Goal: Transaction & Acquisition: Obtain resource

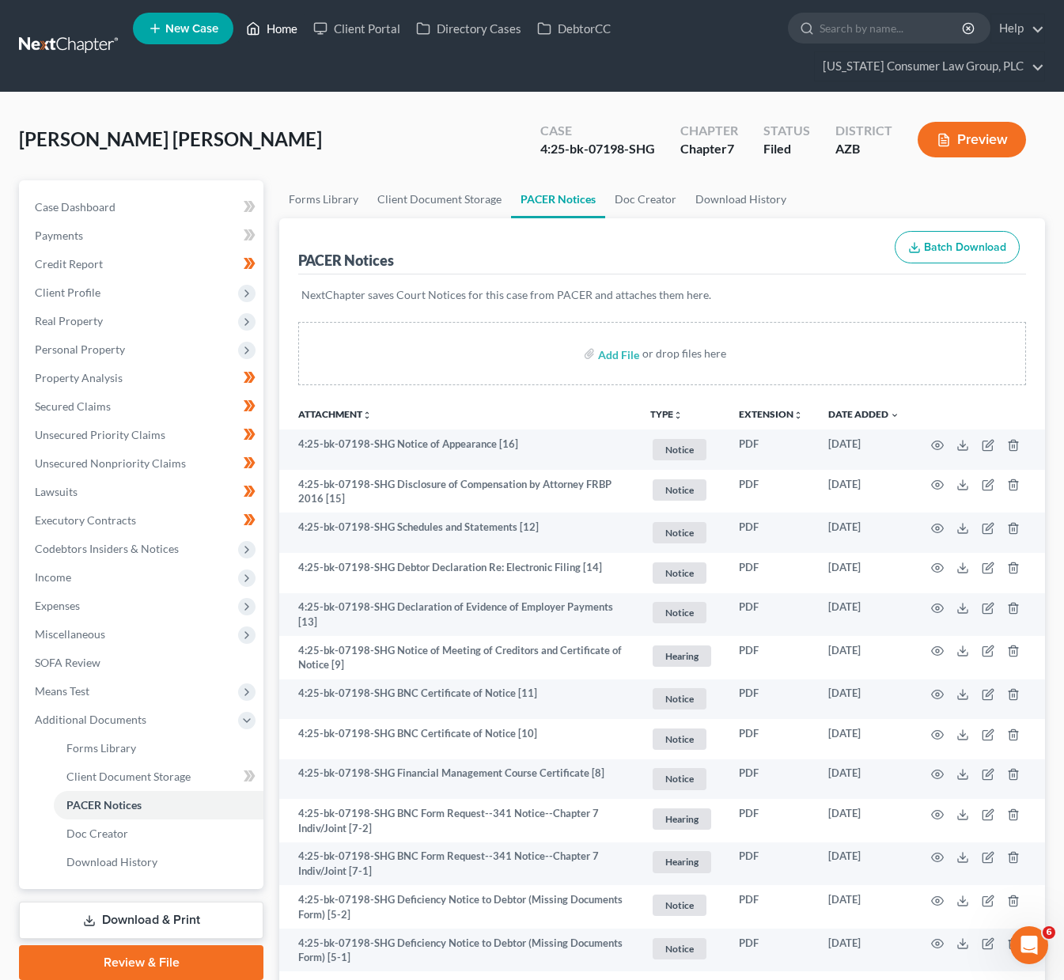
click at [267, 20] on link "Home" at bounding box center [271, 28] width 67 height 28
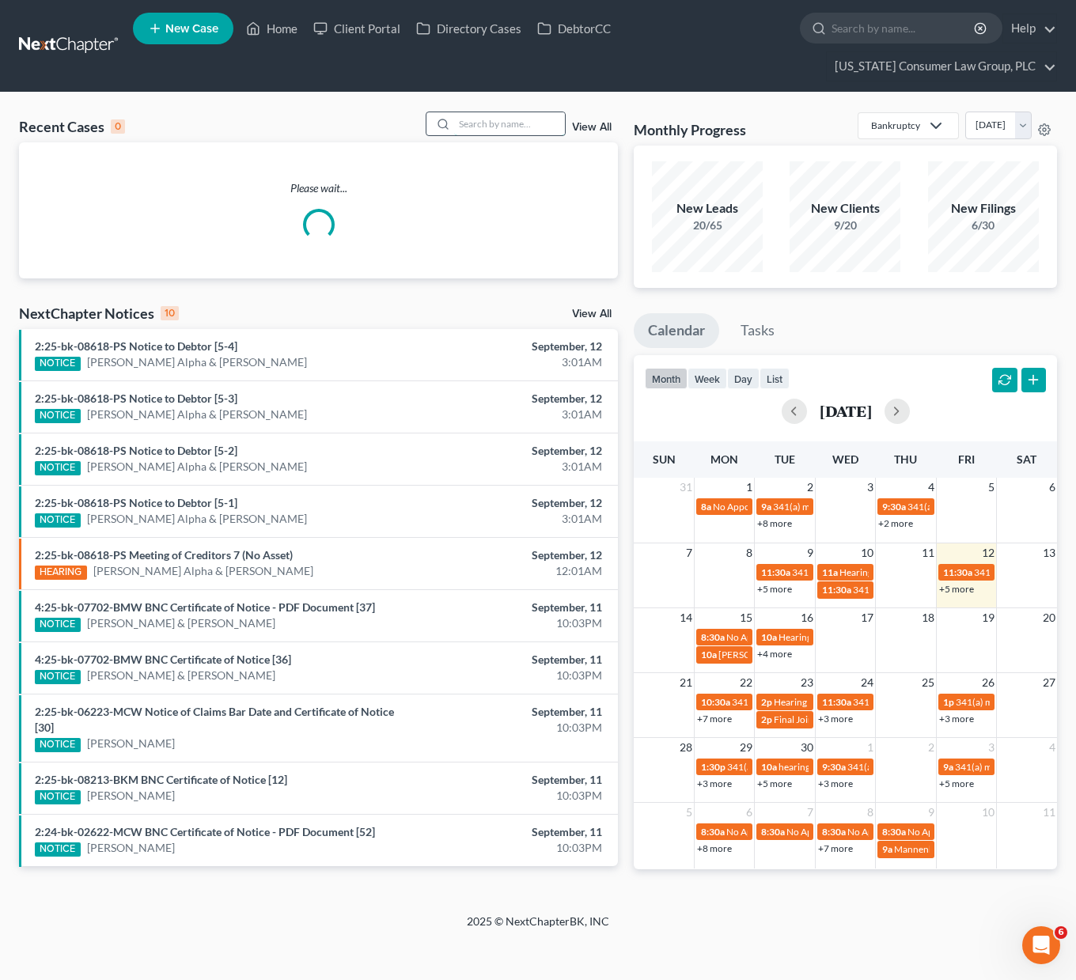
click at [521, 128] on input "search" at bounding box center [509, 123] width 111 height 23
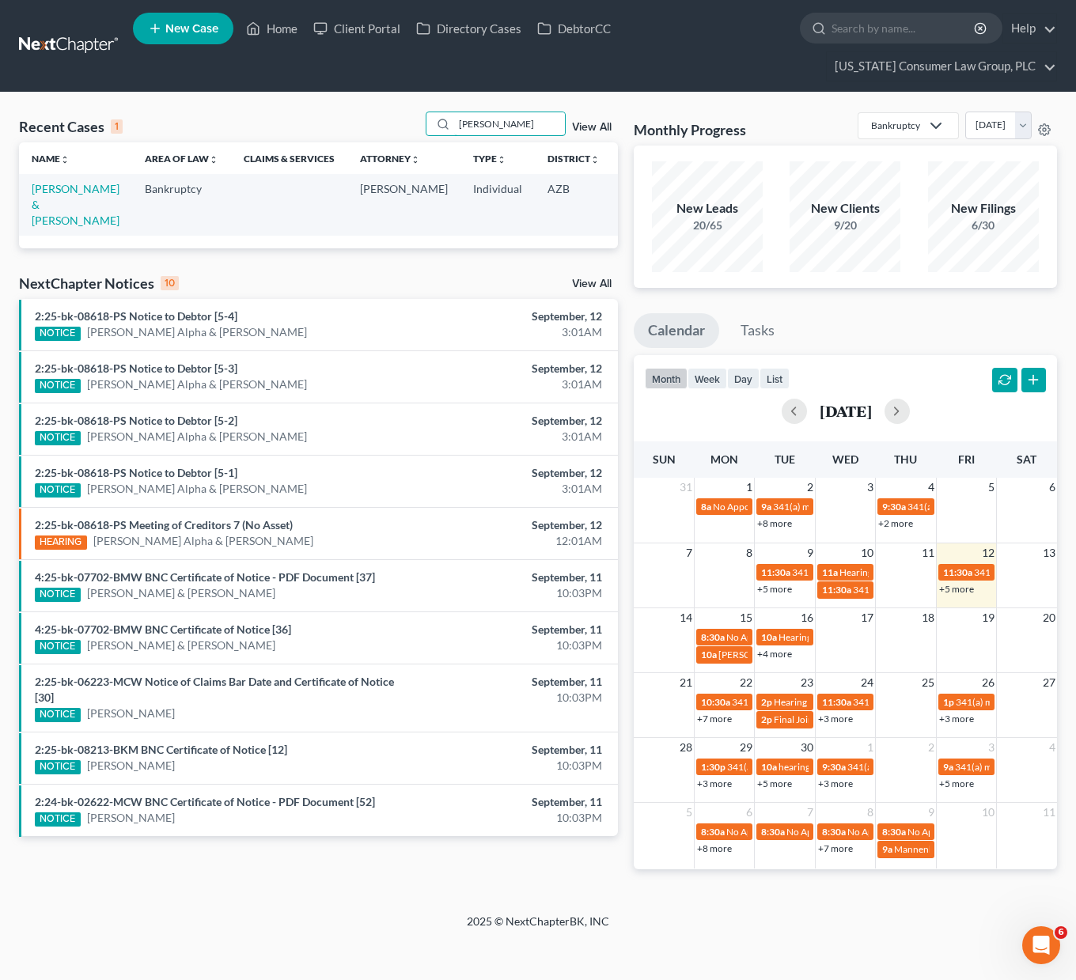
type input "[PERSON_NAME]"
click at [47, 195] on td "[PERSON_NAME] & [PERSON_NAME]" at bounding box center [75, 204] width 113 height 61
click at [47, 199] on link "[PERSON_NAME] & [PERSON_NAME]" at bounding box center [76, 204] width 88 height 45
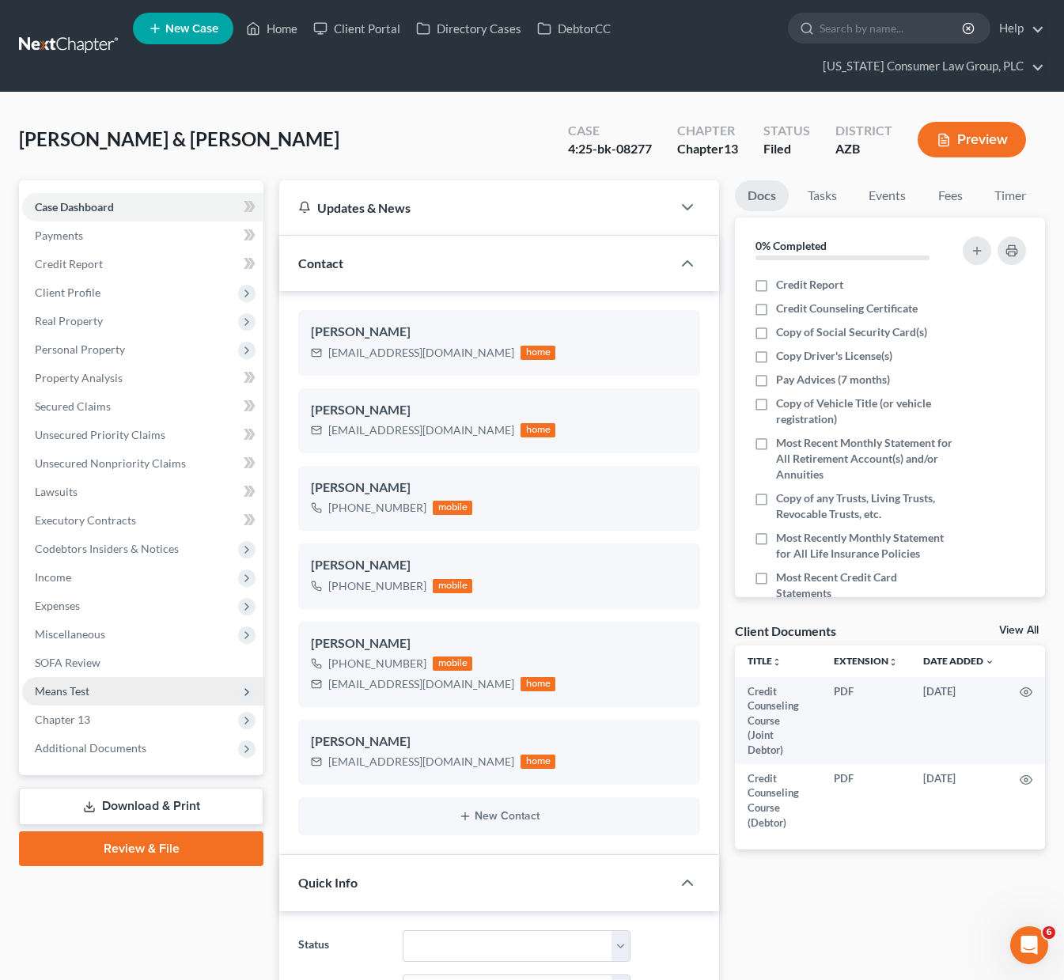
click at [88, 678] on span "Means Test" at bounding box center [142, 691] width 241 height 28
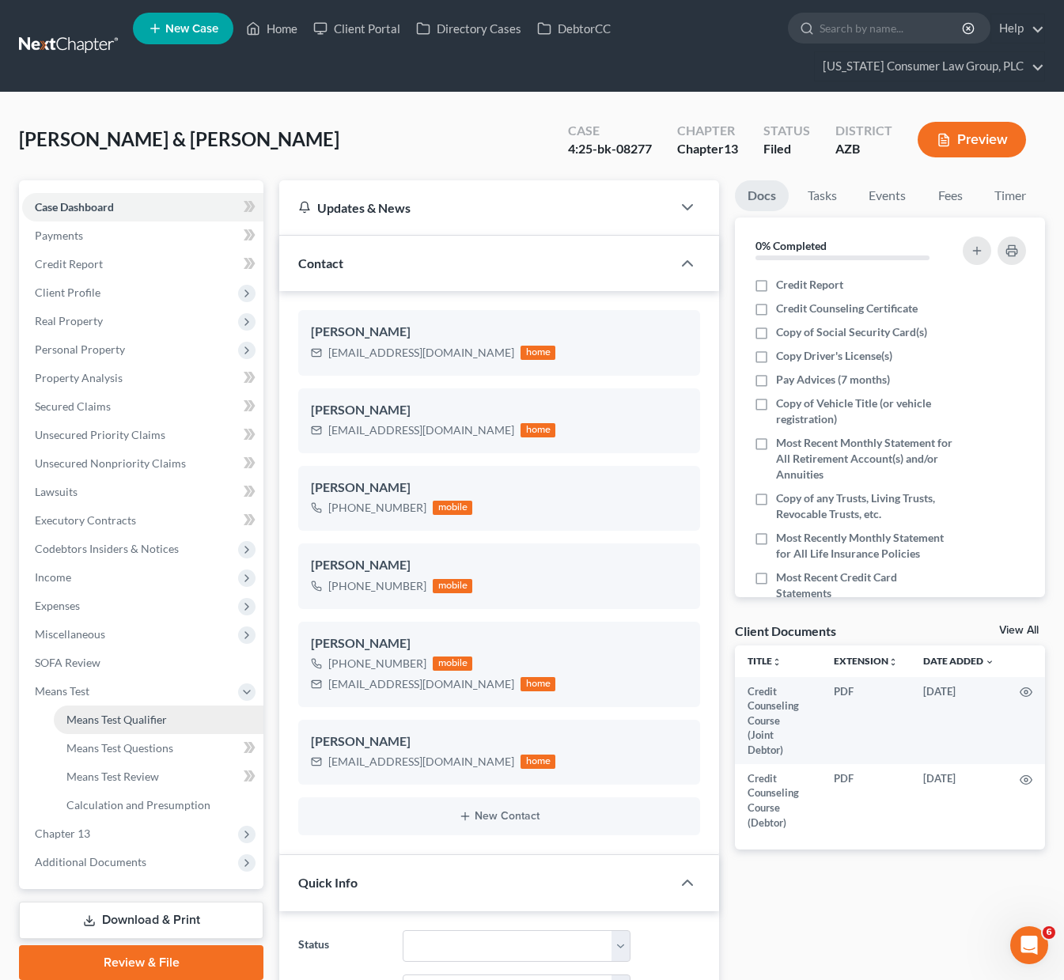
click at [144, 726] on link "Means Test Qualifier" at bounding box center [159, 720] width 210 height 28
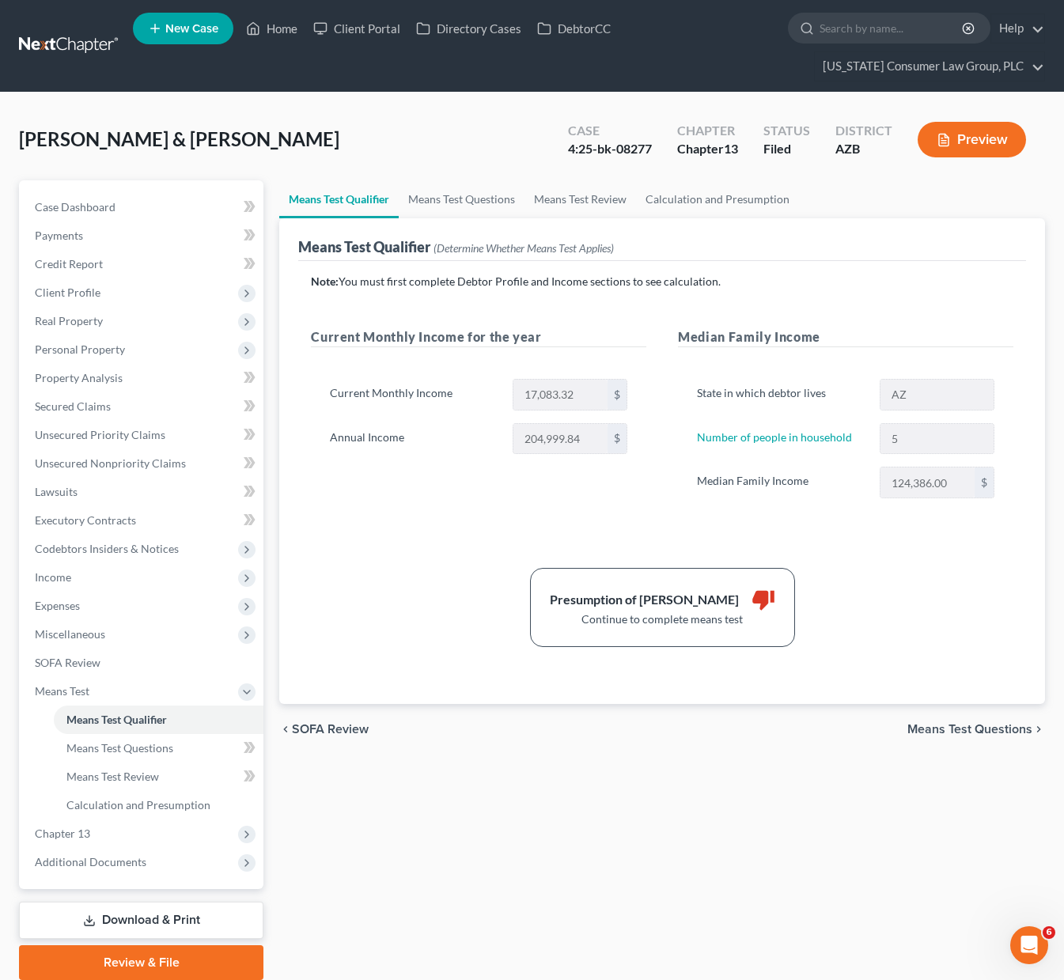
click at [946, 732] on span "Means Test Questions" at bounding box center [970, 729] width 125 height 13
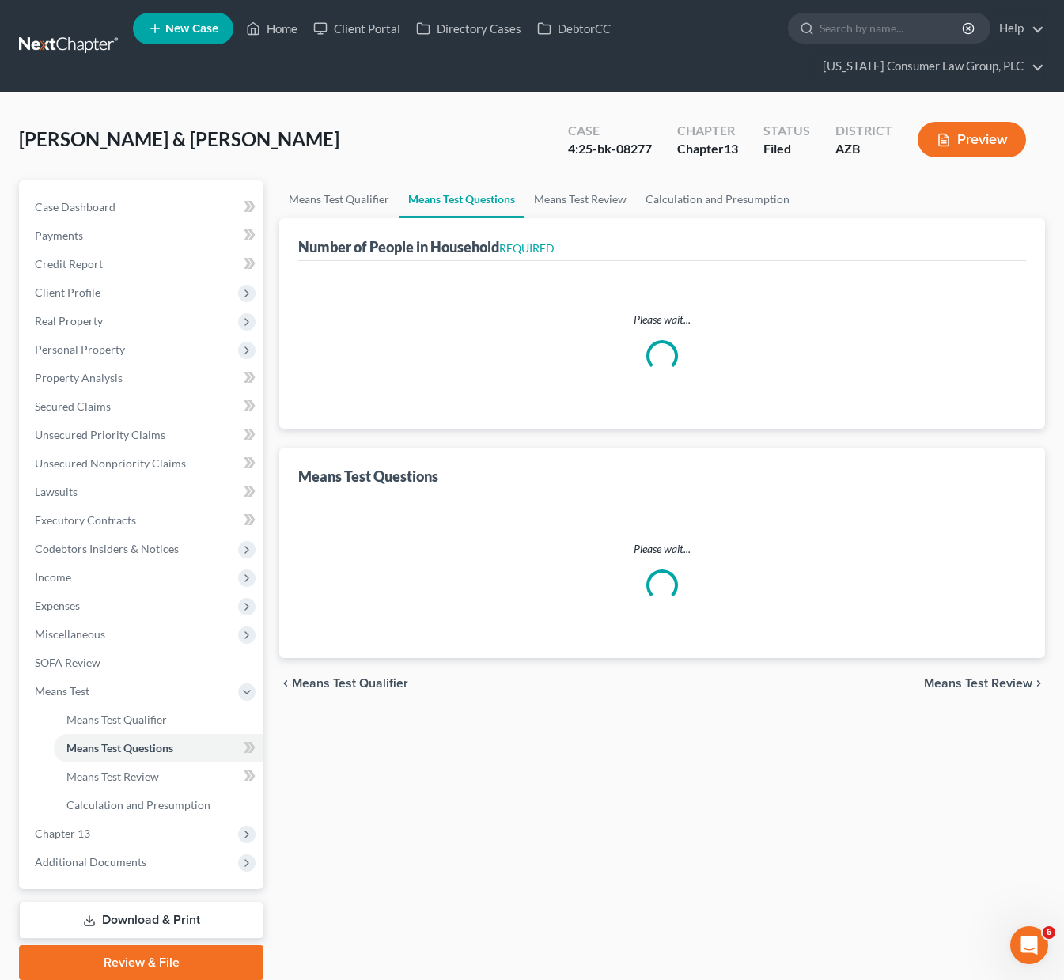
select select "0"
select select "60"
select select "1"
select select "60"
select select "1"
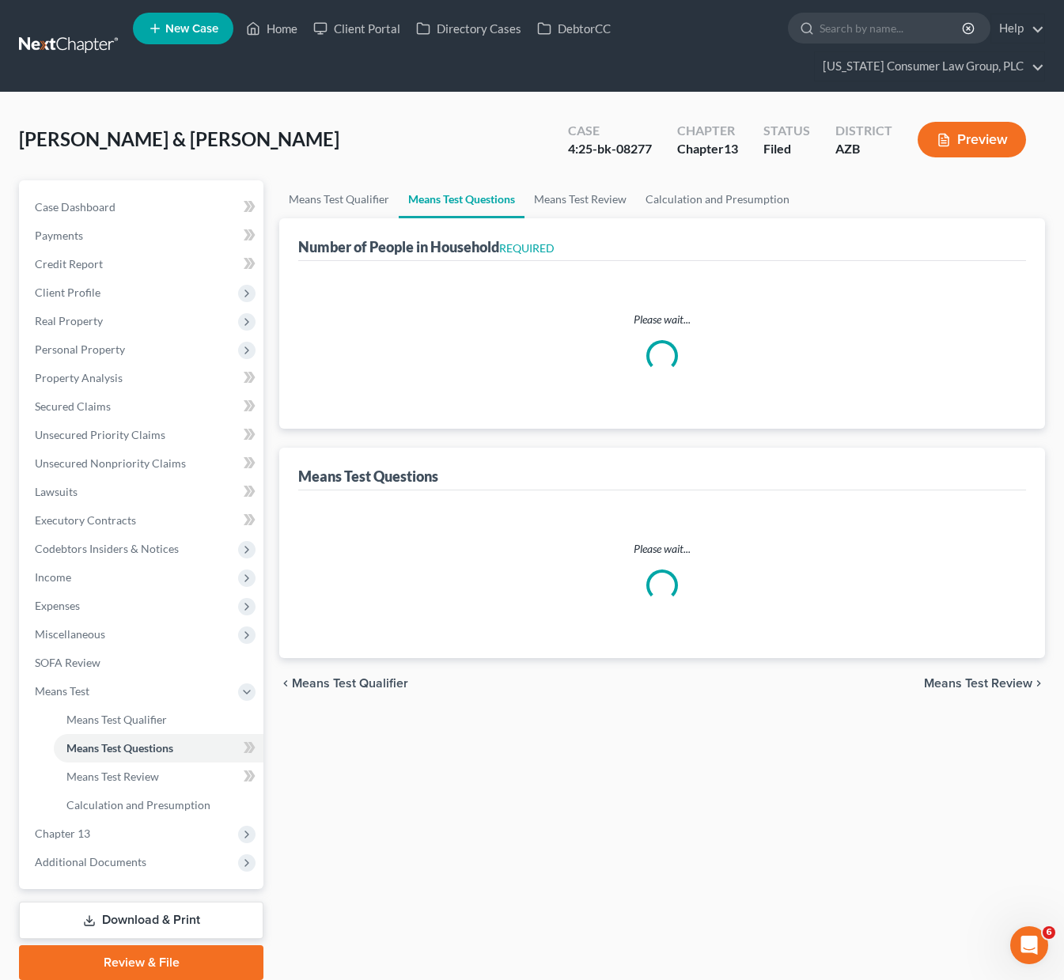
select select "60"
select select "4"
select select "3"
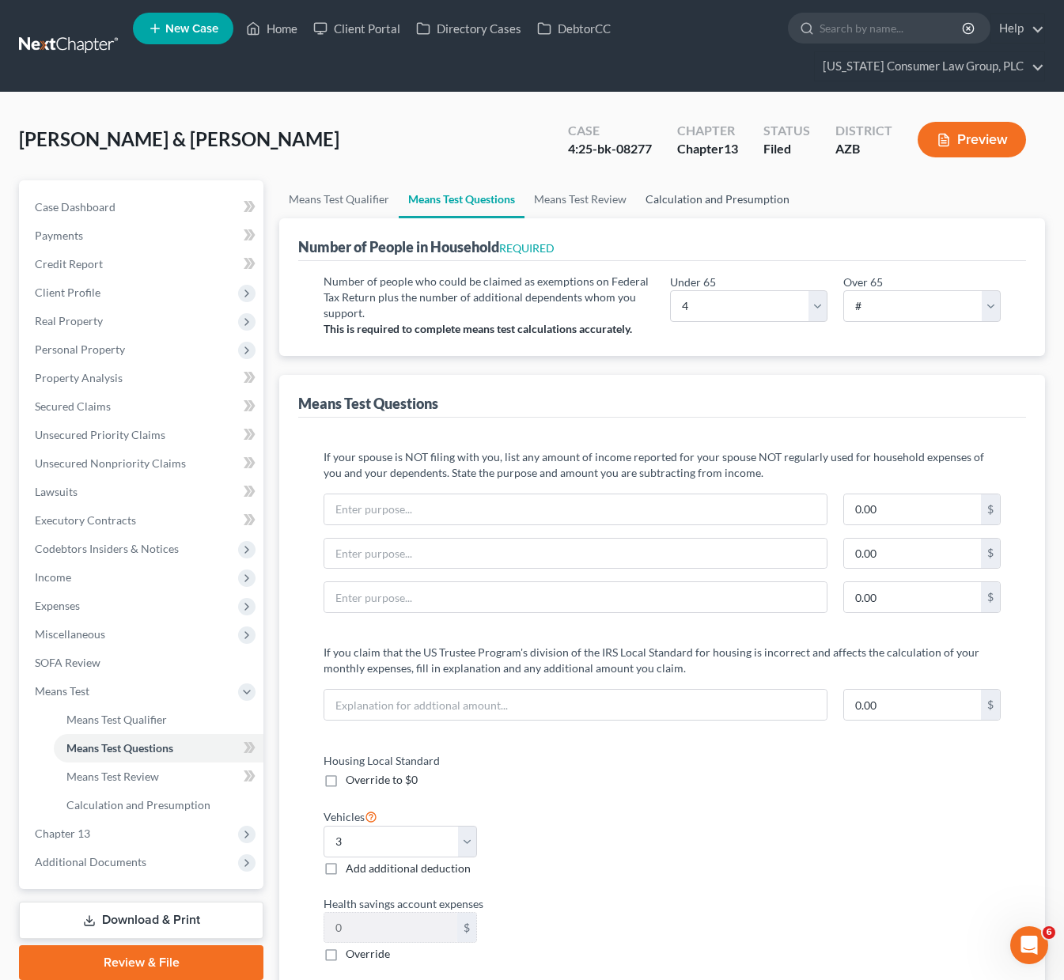
click at [760, 199] on link "Calculation and Presumption" at bounding box center [717, 199] width 163 height 38
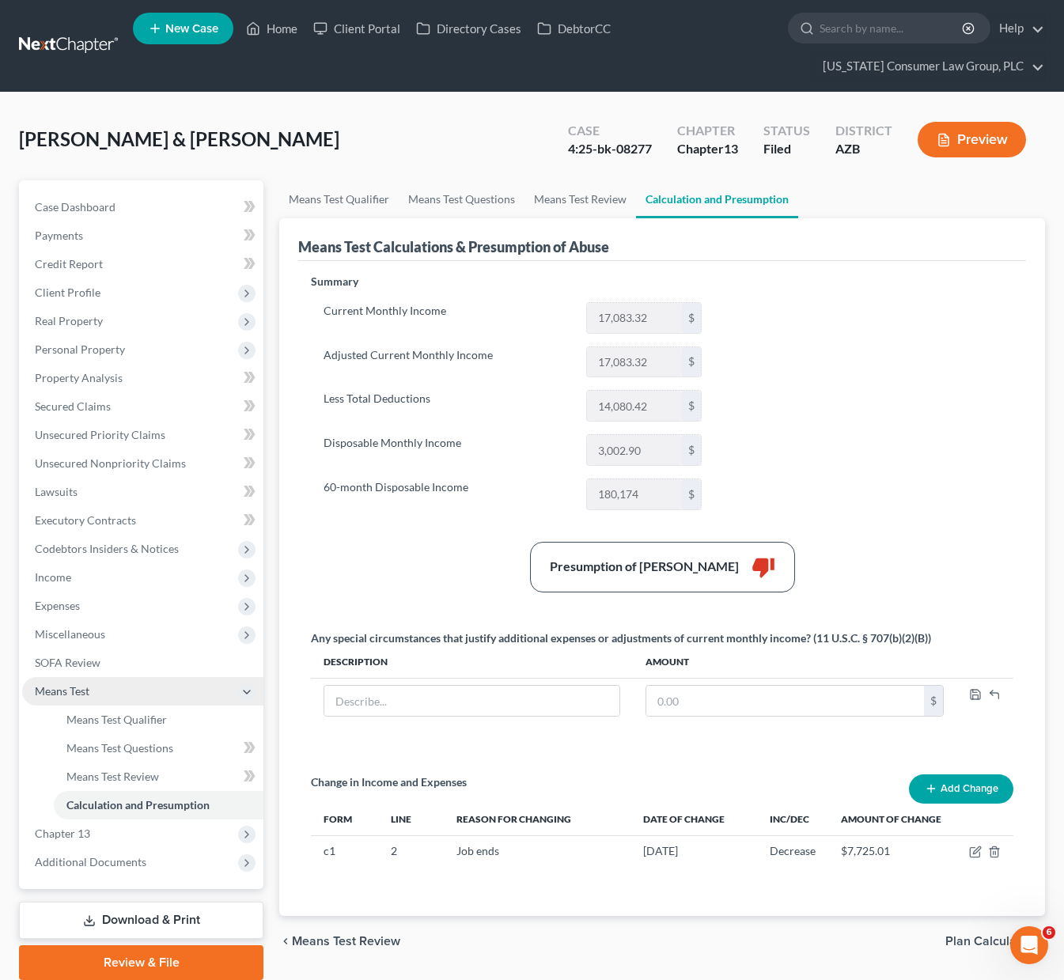
click at [93, 687] on span "Means Test" at bounding box center [142, 691] width 241 height 28
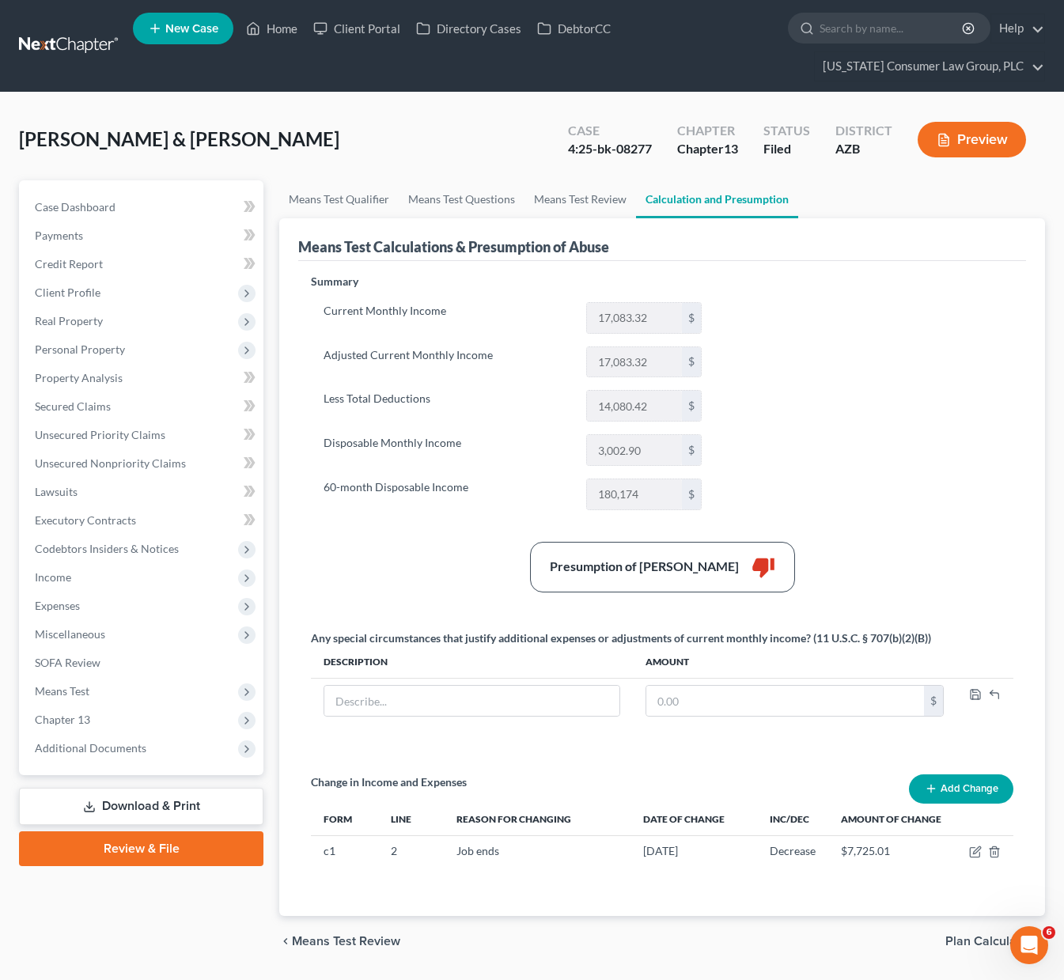
click at [125, 807] on link "Download & Print" at bounding box center [141, 806] width 245 height 37
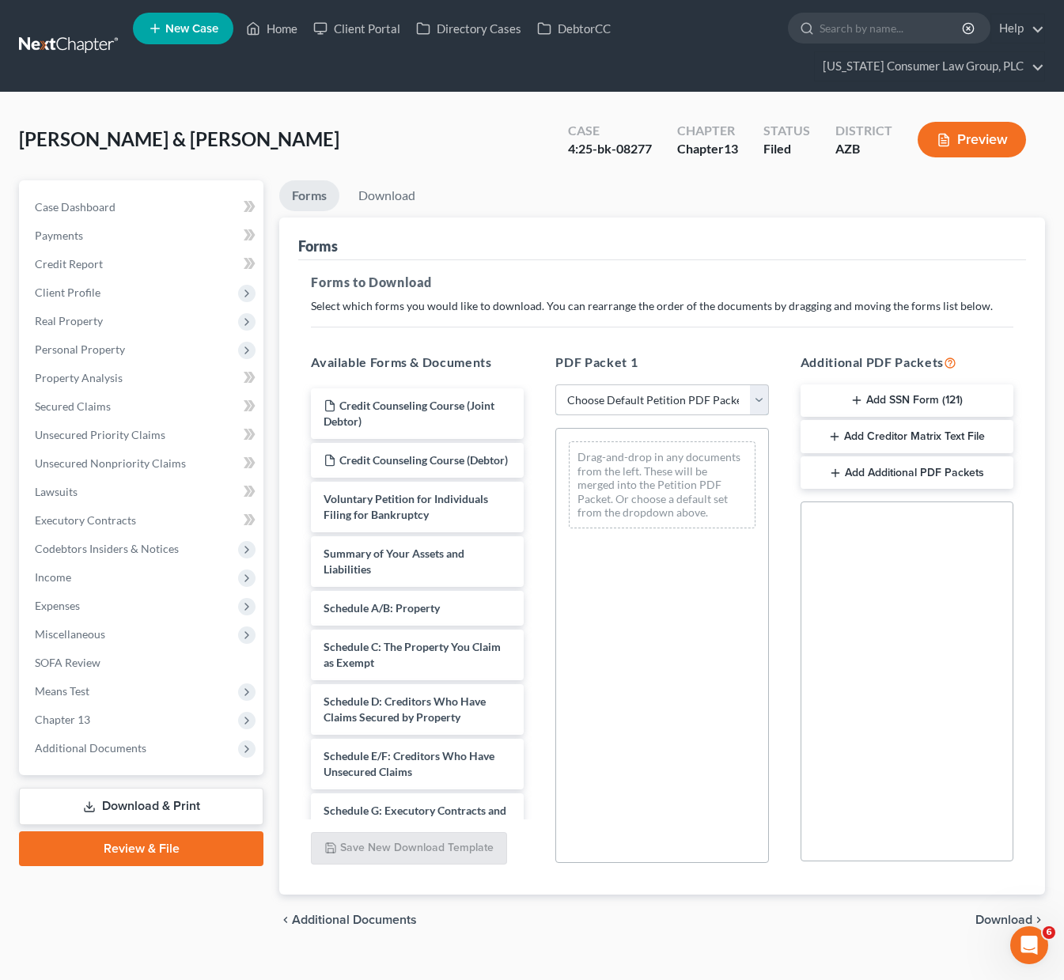
click at [757, 394] on select "Choose Default Petition PDF Packet Complete Bankruptcy Petition (all forms and …" at bounding box center [662, 401] width 213 height 32
select select "2"
click at [556, 385] on select "Choose Default Petition PDF Packet Complete Bankruptcy Petition (all forms and …" at bounding box center [662, 401] width 213 height 32
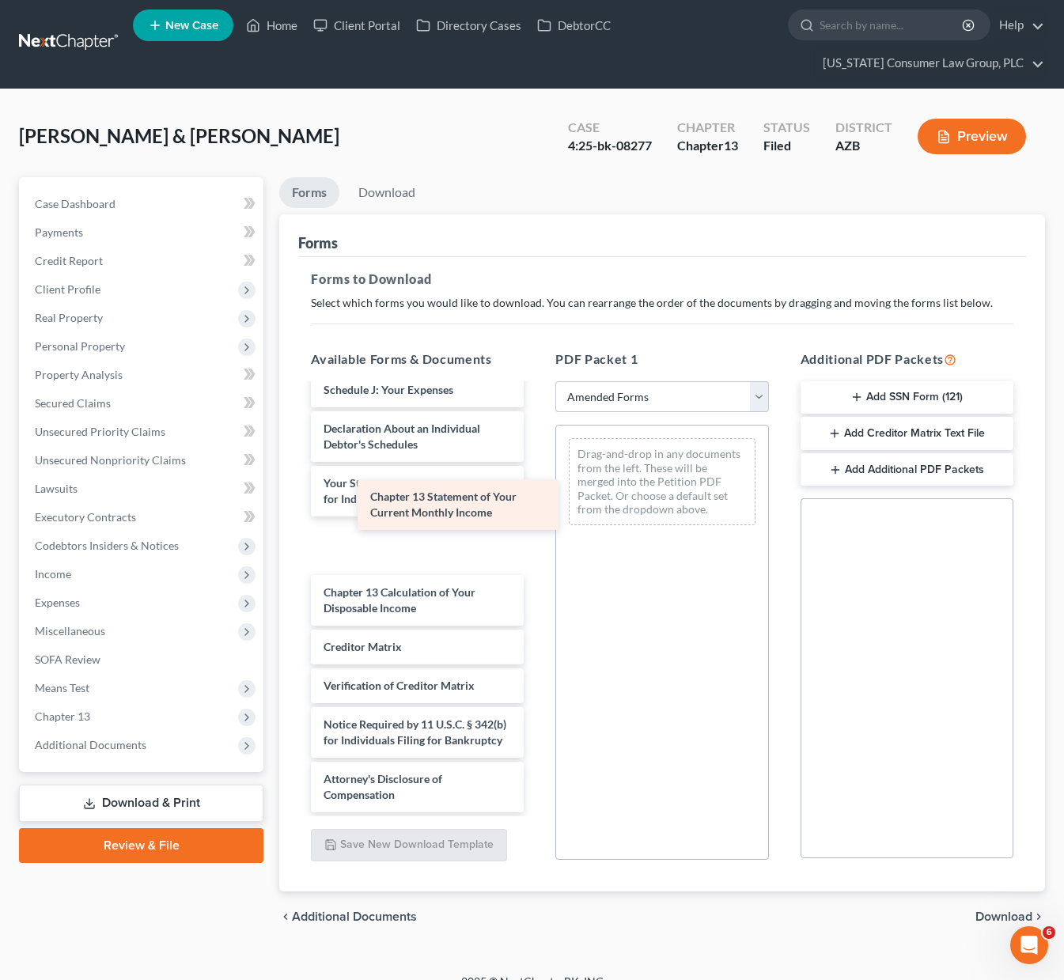
scroll to position [434, 0]
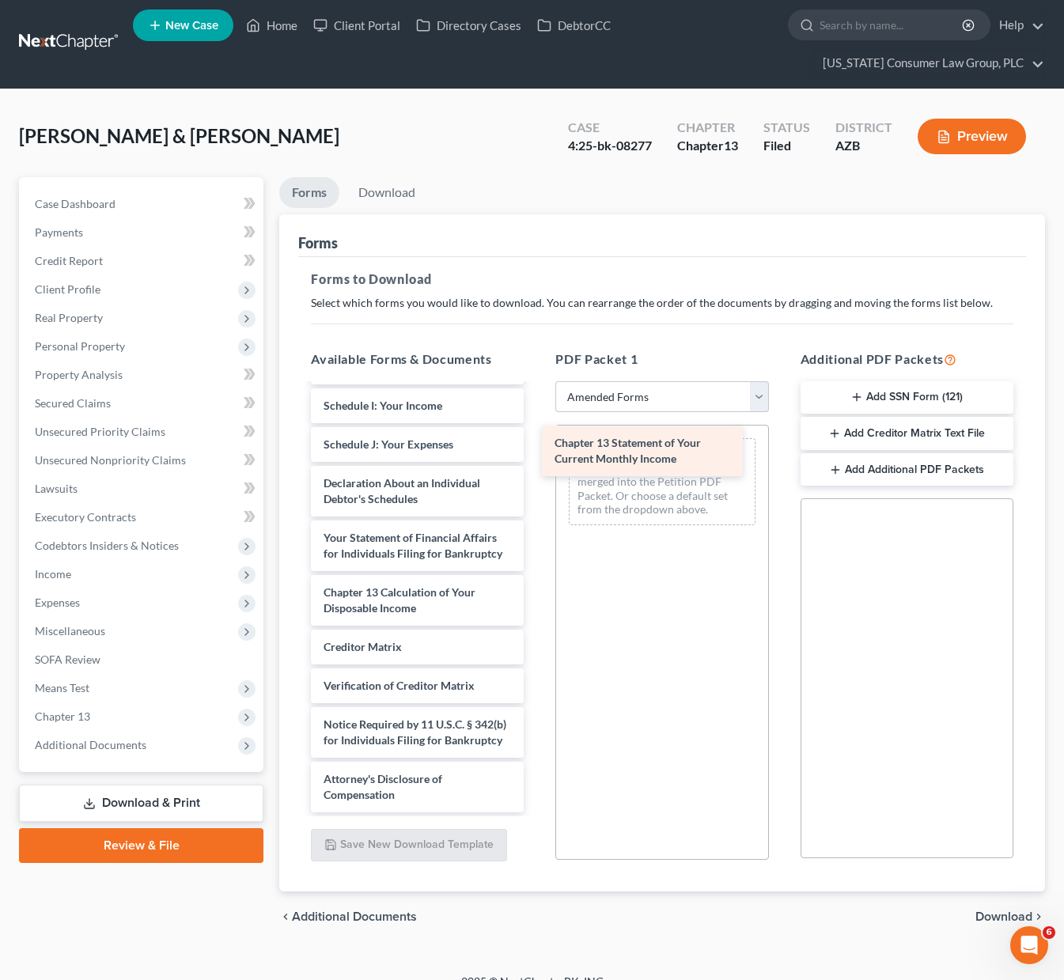
drag, startPoint x: 480, startPoint y: 523, endPoint x: 711, endPoint y: 444, distance: 244.2
click at [537, 444] on div "Chapter 13 Statement of Your Current Monthly Income Voluntary Petition for Indi…" at bounding box center [417, 397] width 238 height 829
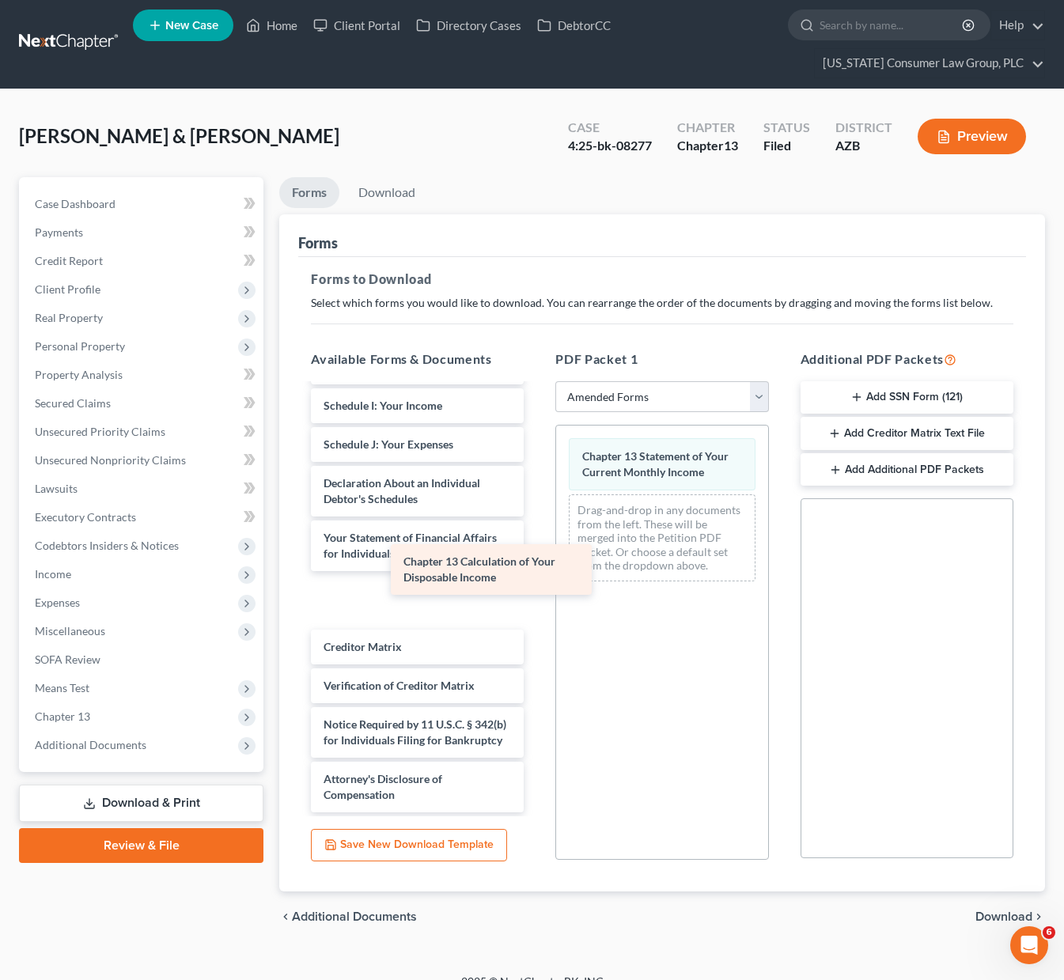
scroll to position [379, 0]
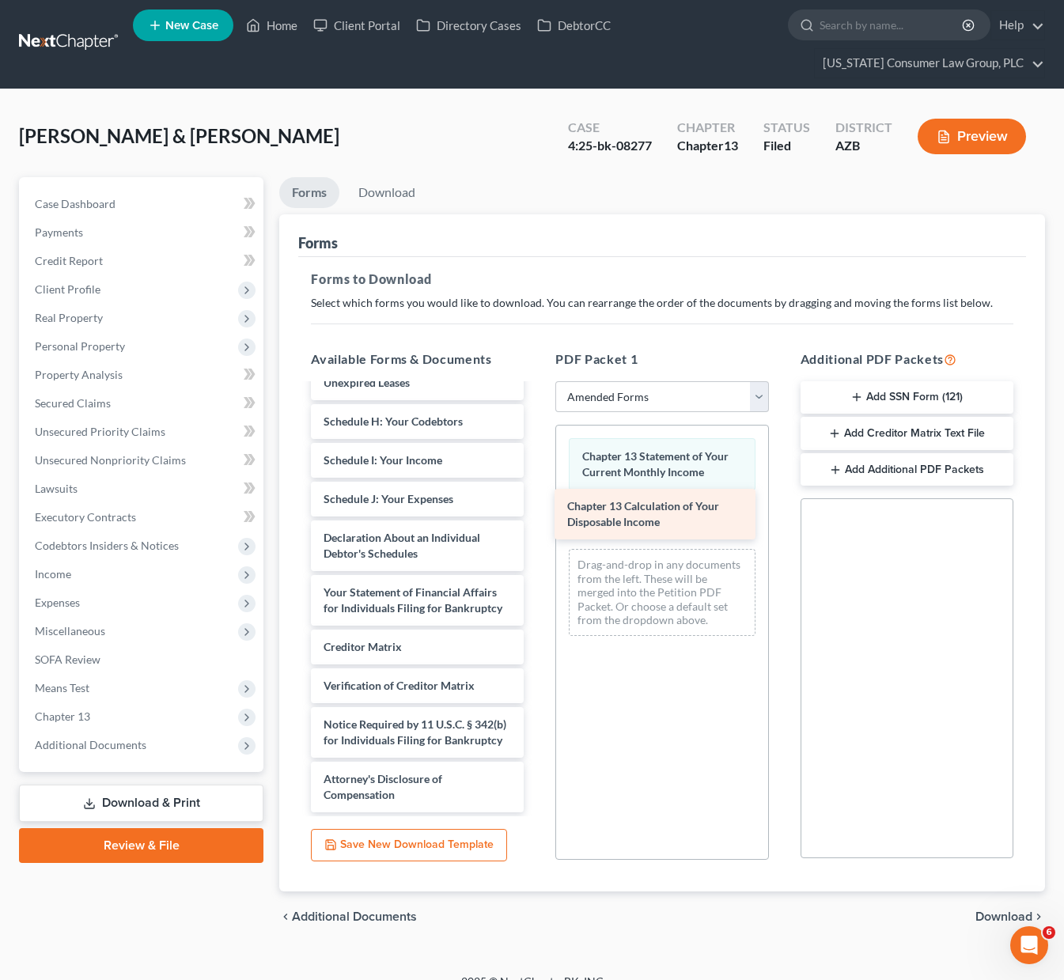
drag, startPoint x: 375, startPoint y: 581, endPoint x: 621, endPoint y: 510, distance: 256.2
click at [537, 510] on div "Chapter 13 Calculation of Your Disposable Income Voluntary Petition for Individ…" at bounding box center [417, 425] width 238 height 775
click at [1011, 904] on div "chevron_left Additional Documents Download chevron_right" at bounding box center [662, 917] width 766 height 51
click at [994, 917] on span "Download" at bounding box center [1004, 917] width 57 height 13
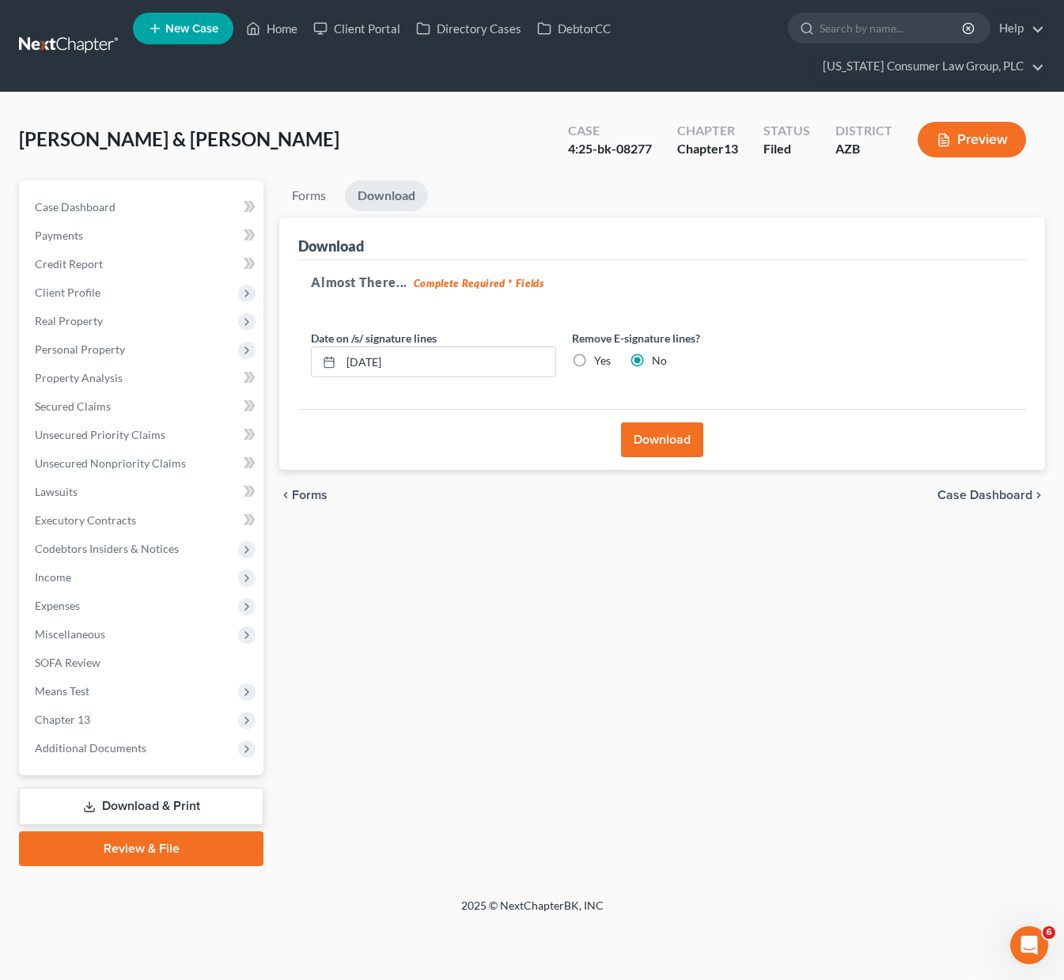
scroll to position [0, 0]
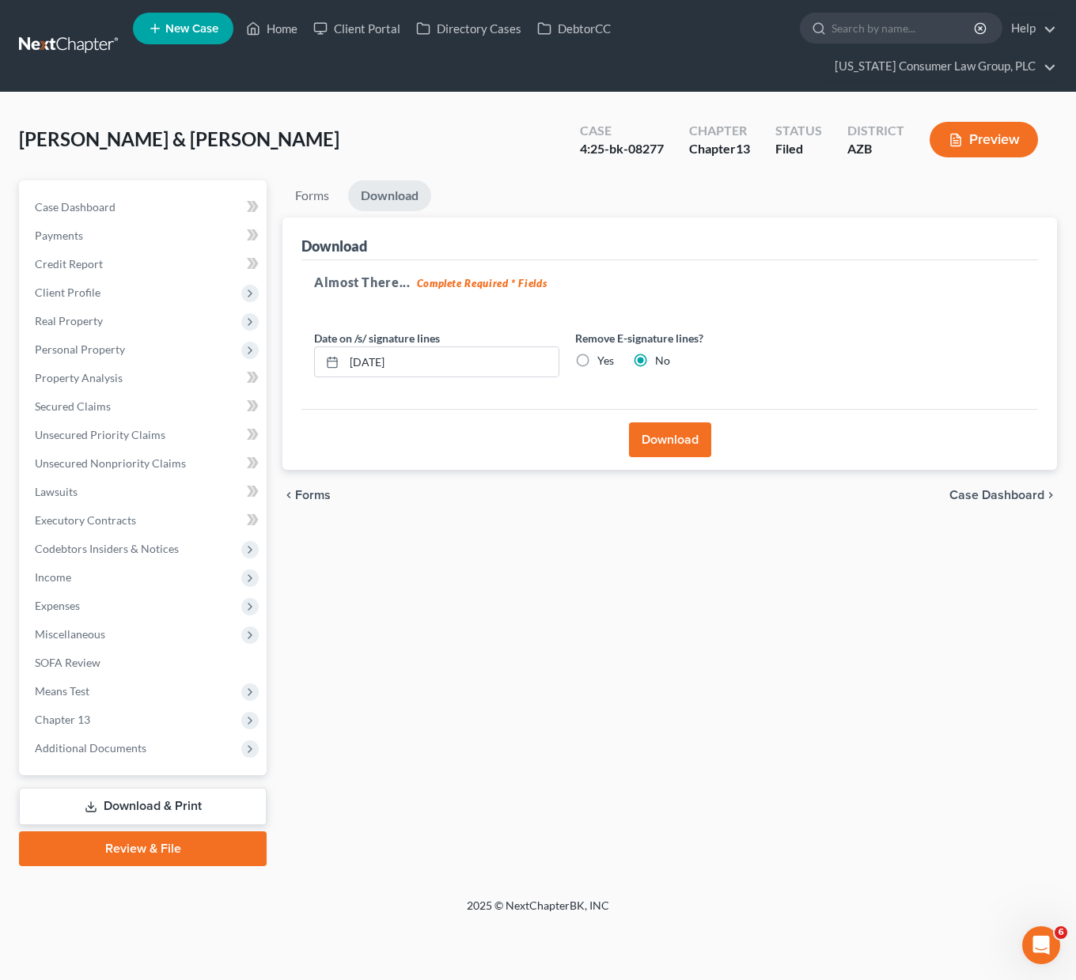
click at [676, 442] on button "Download" at bounding box center [670, 440] width 82 height 35
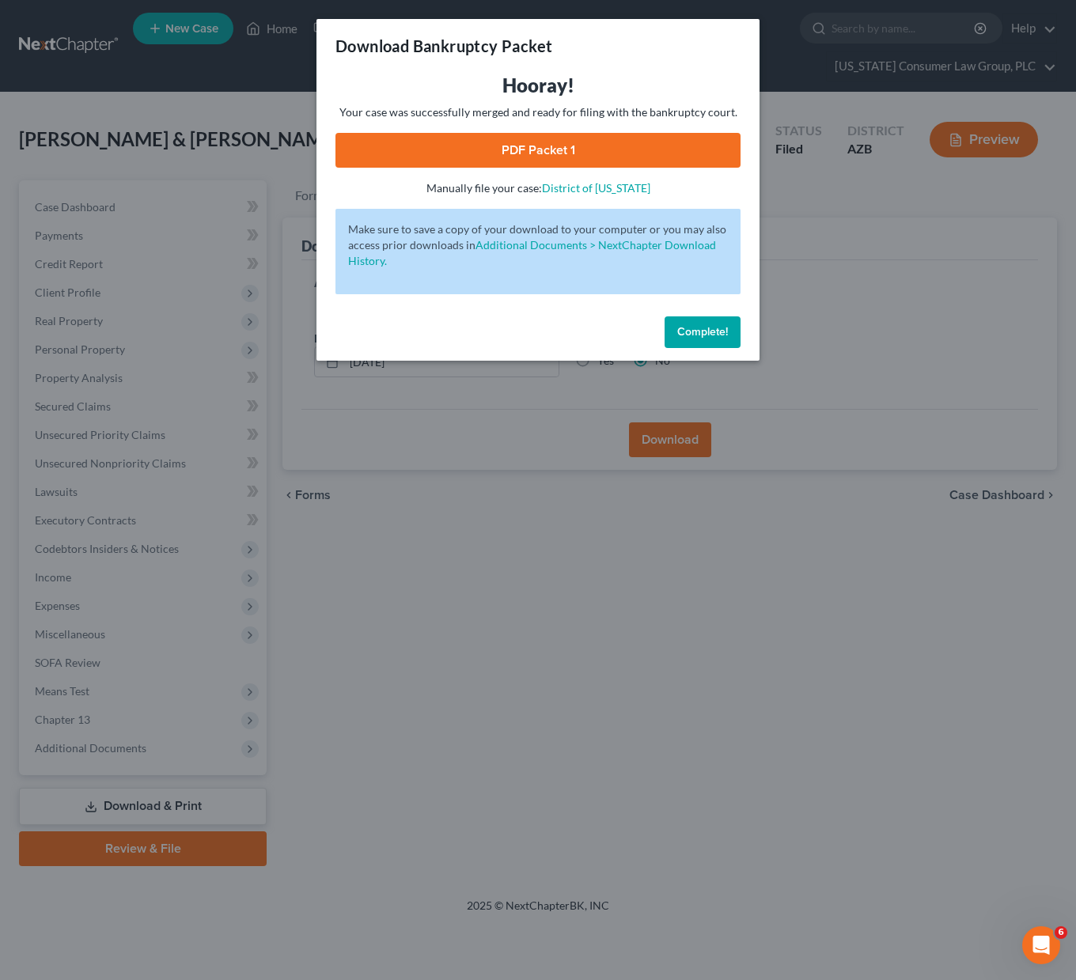
click at [530, 149] on link "PDF Packet 1" at bounding box center [538, 150] width 405 height 35
click at [512, 514] on div "Download Bankruptcy Packet Hooray! Your case was successfully merged and ready …" at bounding box center [538, 490] width 1076 height 980
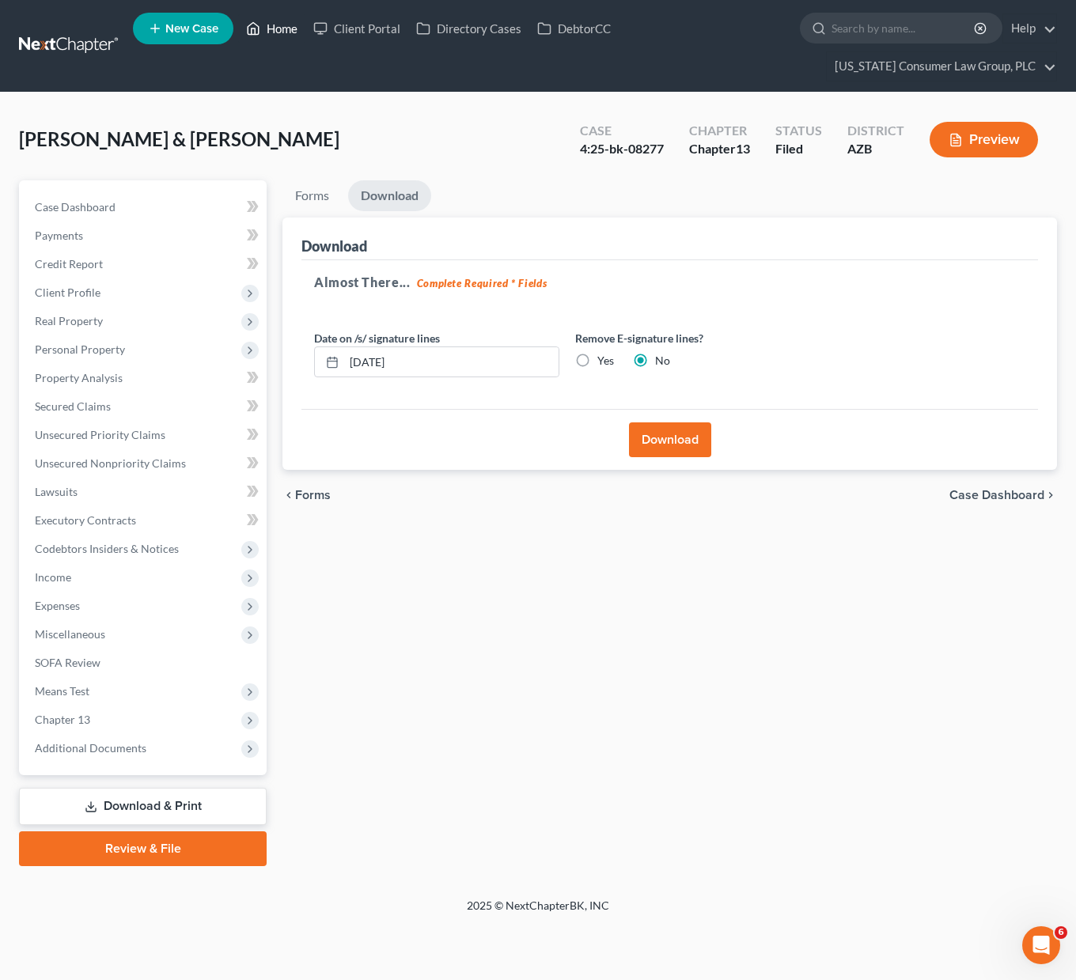
click at [279, 20] on link "Home" at bounding box center [271, 28] width 67 height 28
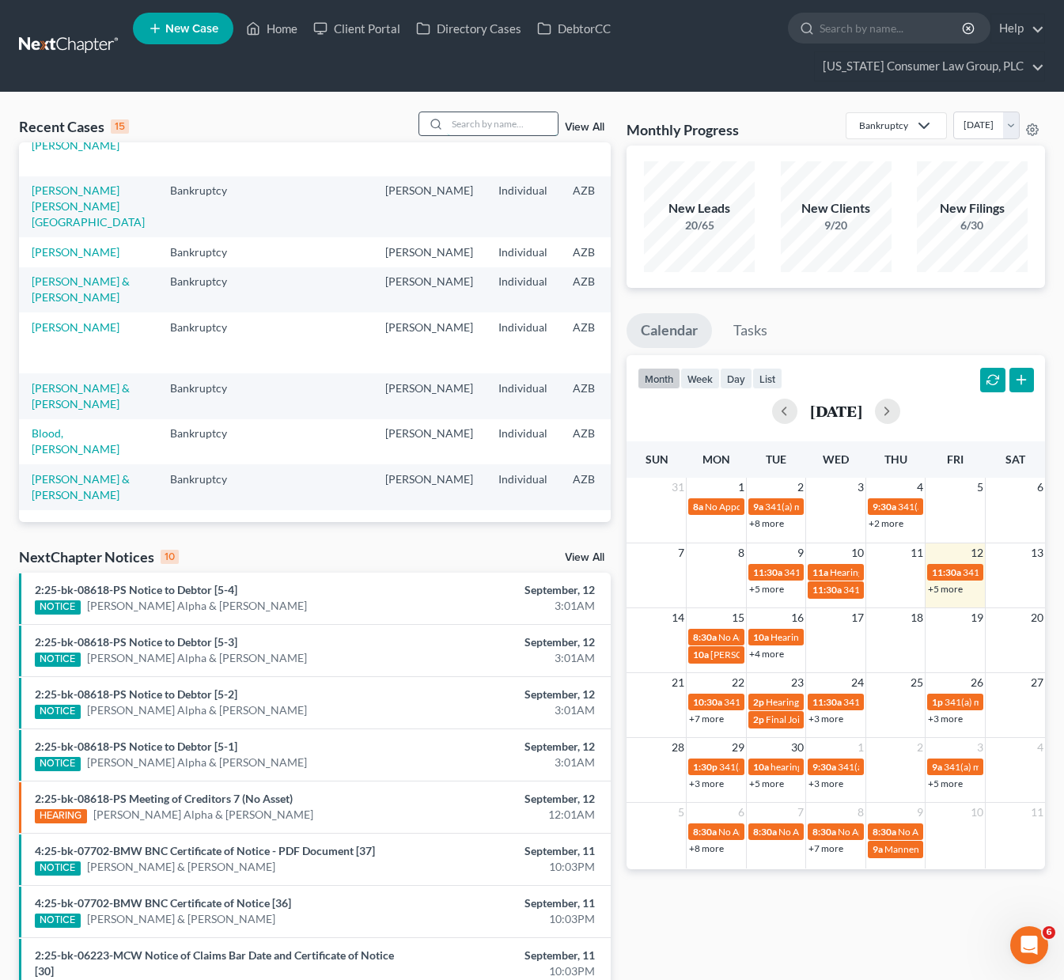
click at [487, 117] on input "search" at bounding box center [502, 123] width 111 height 23
click at [487, 122] on input "search" at bounding box center [502, 123] width 111 height 23
type input "[PERSON_NAME]"
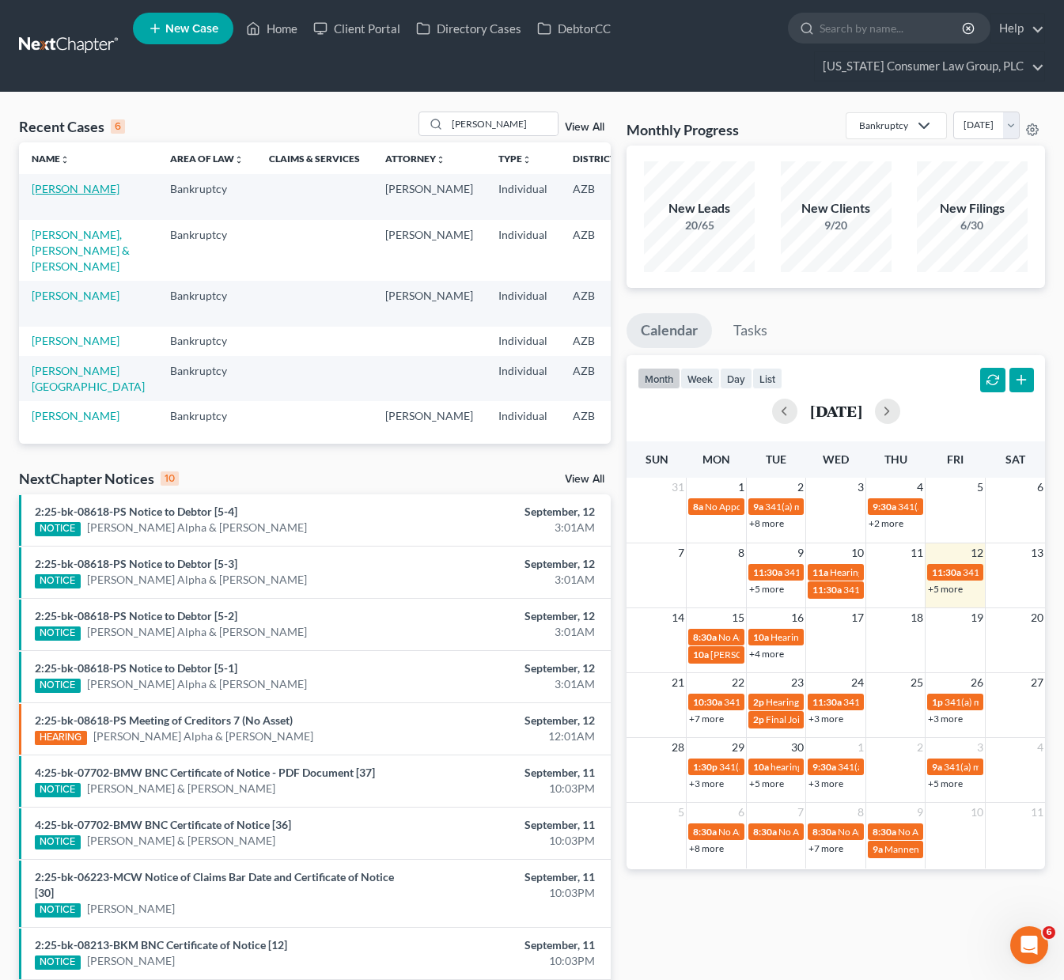
click at [40, 193] on link "[PERSON_NAME]" at bounding box center [76, 188] width 88 height 13
